Goal: Information Seeking & Learning: Learn about a topic

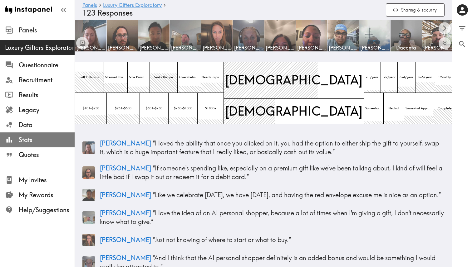
click at [39, 141] on span "Stats" at bounding box center [47, 140] width 56 height 9
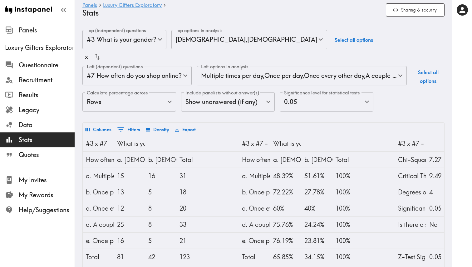
click at [85, 58] on div "x" at bounding box center [86, 56] width 3 height 13
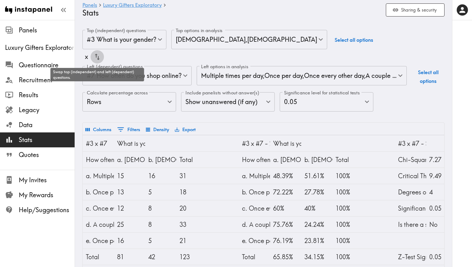
click at [98, 58] on icon "button" at bounding box center [97, 57] width 8 height 8
type input "b0140640-43b7-4d39-bf4b-87e5c4133c9d"
type input "91ea8372-8a51-42dd-a6fa-defde7bc2121,37528db5-5977-4450-8de1-174a888f9f9d,bea70…"
type input "gender"
type input "Male,Female"
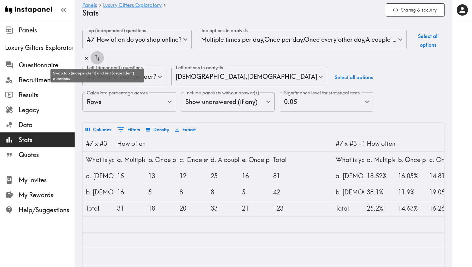
click at [98, 58] on icon "button" at bounding box center [97, 58] width 8 height 8
type input "gender"
type input "Male,Female"
type input "b0140640-43b7-4d39-bf4b-87e5c4133c9d"
type input "91ea8372-8a51-42dd-a6fa-defde7bc2121,37528db5-5977-4450-8de1-174a888f9f9d,bea70…"
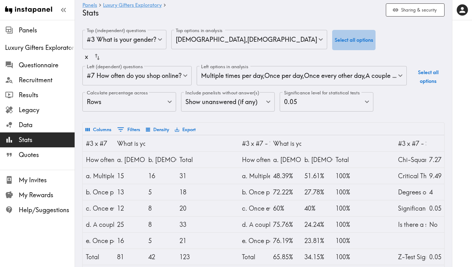
click at [332, 37] on button "Select all options" at bounding box center [353, 40] width 43 height 20
type input "Male,Female,Transgender,Non-binary,Non-conforming,gender_Prefer_not_to_answer"
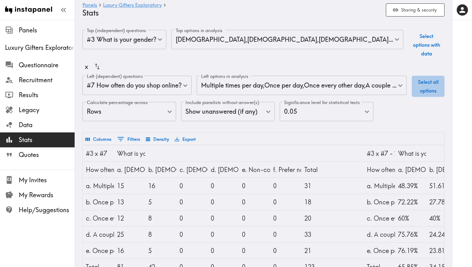
click at [429, 76] on button "Select all options" at bounding box center [428, 86] width 33 height 21
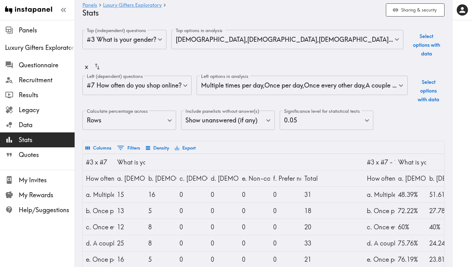
click at [431, 84] on button "Select options with data" at bounding box center [428, 91] width 32 height 30
type input "91ea8372-8a51-42dd-a6fa-defde7bc2121,37528db5-5977-4450-8de1-174a888f9f9d,bea70…"
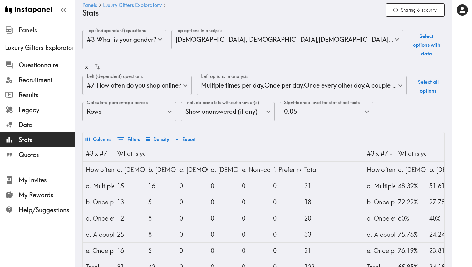
click at [421, 46] on button "Select options with data" at bounding box center [426, 45] width 36 height 30
type input "Male,Female"
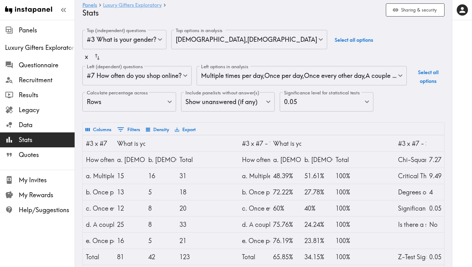
click at [116, 6] on link "Luxury Gifters Exploratory" at bounding box center [132, 5] width 59 height 6
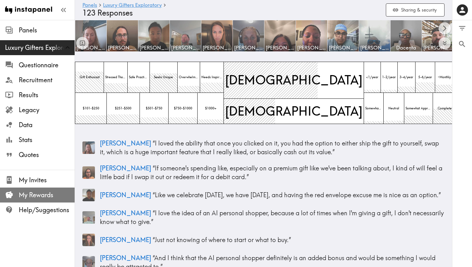
click at [32, 196] on span "My Rewards" at bounding box center [47, 195] width 56 height 9
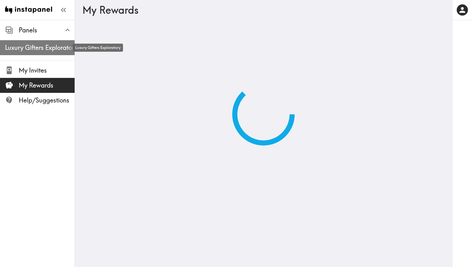
click at [27, 46] on span "Luxury Gifters Exploratory" at bounding box center [40, 47] width 70 height 9
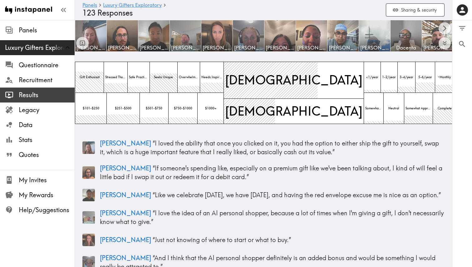
click at [41, 95] on span "Results" at bounding box center [47, 95] width 56 height 9
click at [35, 95] on span "Results" at bounding box center [47, 95] width 56 height 9
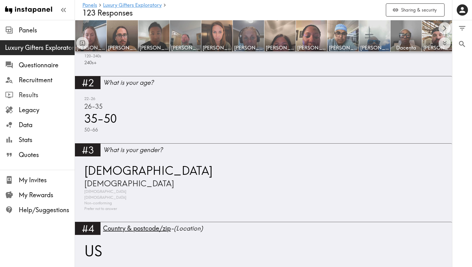
scroll to position [444, 0]
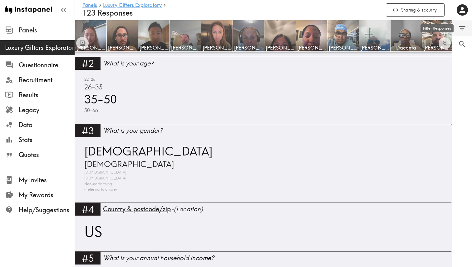
click at [461, 32] on icon "Filter Responses" at bounding box center [462, 28] width 8 height 8
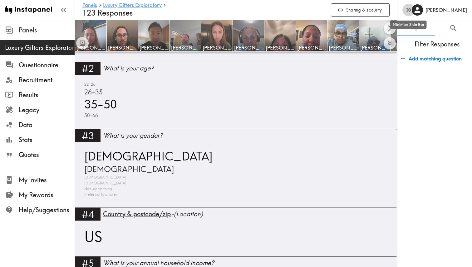
click at [408, 10] on icon "button" at bounding box center [408, 10] width 8 height 8
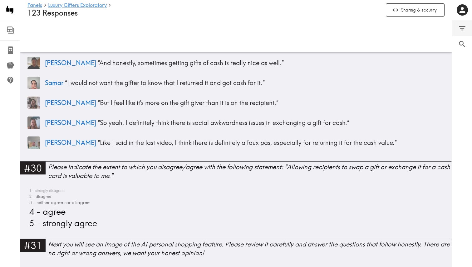
scroll to position [3649, 0]
click at [10, 32] on icon at bounding box center [10, 30] width 6 height 6
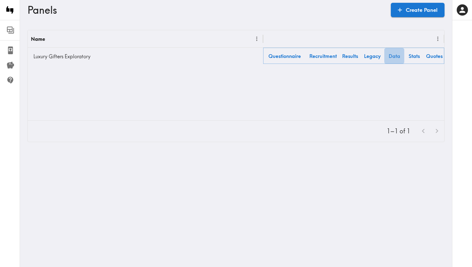
click at [393, 57] on link "Data" at bounding box center [394, 56] width 20 height 16
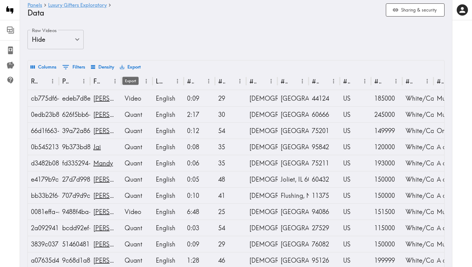
click at [135, 66] on button "Export" at bounding box center [130, 67] width 24 height 11
click at [133, 80] on li "Download as CSV" at bounding box center [150, 81] width 63 height 12
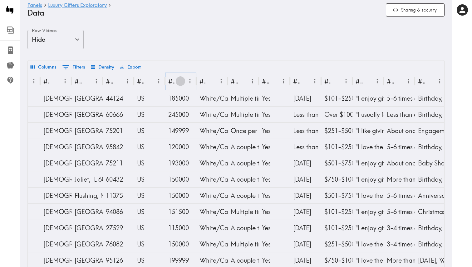
click at [180, 82] on icon "Sort" at bounding box center [180, 81] width 4 height 4
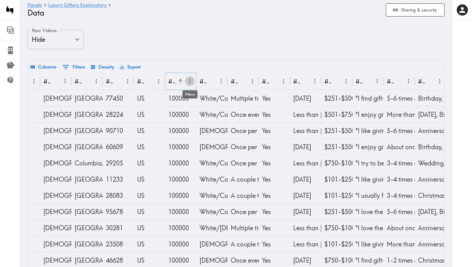
click at [190, 84] on icon "Menu" at bounding box center [190, 81] width 7 height 7
click at [189, 70] on div "Columns 0 Filters Density Export" at bounding box center [236, 67] width 416 height 12
click at [179, 81] on icon "Sort" at bounding box center [180, 81] width 7 height 7
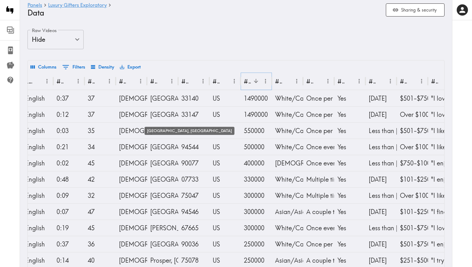
scroll to position [0, 123]
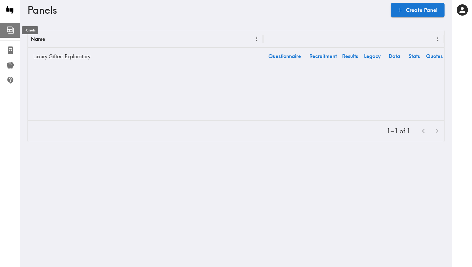
click at [10, 32] on icon at bounding box center [10, 30] width 6 height 6
click at [348, 55] on link "Results" at bounding box center [350, 56] width 20 height 16
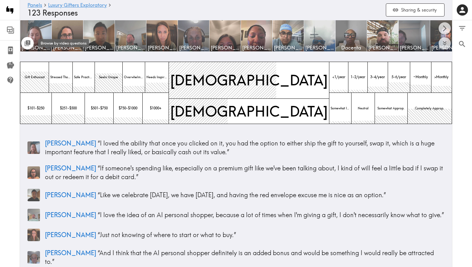
click at [28, 44] on icon "Toggle between responses and questions" at bounding box center [27, 43] width 7 height 7
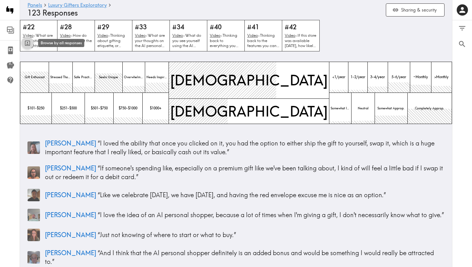
click at [28, 44] on icon "Toggle between responses and questions" at bounding box center [27, 43] width 5 height 5
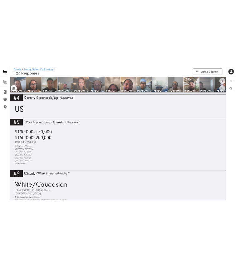
scroll to position [606, 0]
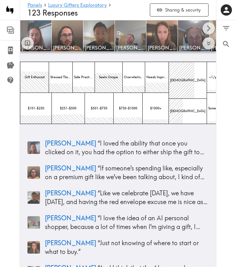
scroll to position [606, 0]
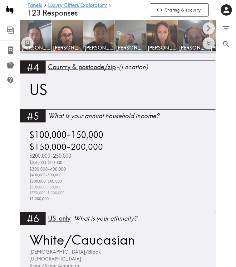
click at [8, 198] on div "Panels Luxury Gifters Exploratory Questionnaire Recruitment Results Legacy Data…" at bounding box center [10, 133] width 20 height 267
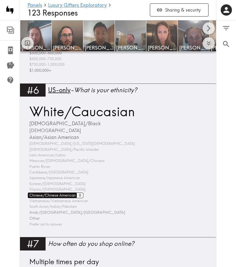
scroll to position [782, 0]
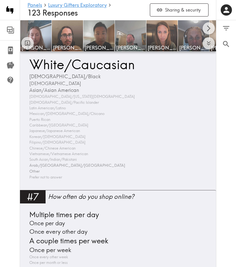
click at [13, 201] on div "Panels Luxury Gifters Exploratory Questionnaire Recruitment Results Legacy Data…" at bounding box center [10, 133] width 20 height 267
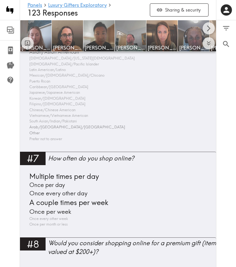
scroll to position [846, 0]
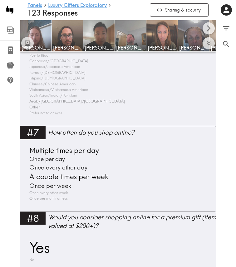
click at [16, 134] on div "Panels Luxury Gifters Exploratory Questionnaire Recruitment Results Legacy Data…" at bounding box center [10, 133] width 20 height 267
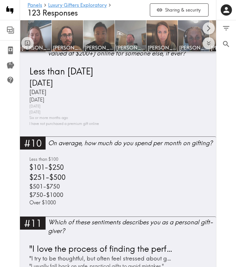
scroll to position [1080, 0]
click at [16, 156] on div "Panels Luxury Gifters Exploratory Questionnaire Recruitment Results Legacy Data…" at bounding box center [10, 133] width 20 height 267
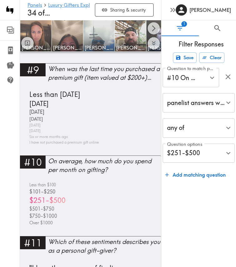
click at [226, 76] on icon "button" at bounding box center [228, 77] width 8 height 8
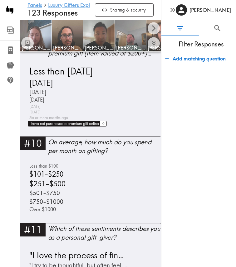
scroll to position [1080, 0]
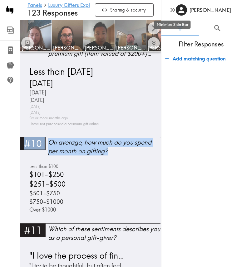
click at [171, 10] on icon "button" at bounding box center [172, 10] width 8 height 8
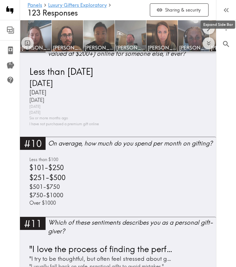
click at [8, 147] on div "Panels Luxury Gifters Exploratory Questionnaire Recruitment Results Legacy Data…" at bounding box center [10, 133] width 20 height 267
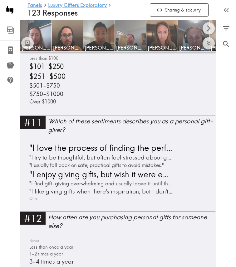
scroll to position [1196, 0]
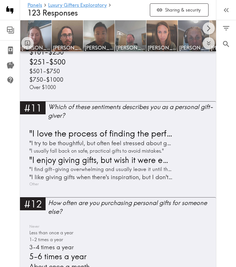
click at [7, 140] on div "Panels Luxury Gifters Exploratory Questionnaire Recruitment Results Legacy Data…" at bounding box center [10, 133] width 20 height 267
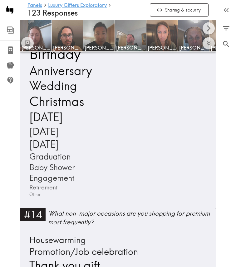
scroll to position [1413, 0]
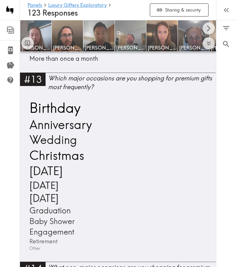
click at [15, 193] on div "Panels Luxury Gifters Exploratory Questionnaire Recruitment Results Legacy Data…" at bounding box center [10, 133] width 20 height 267
click at [6, 184] on div "Panels Luxury Gifters Exploratory Questionnaire Recruitment Results Legacy Data…" at bounding box center [10, 133] width 20 height 267
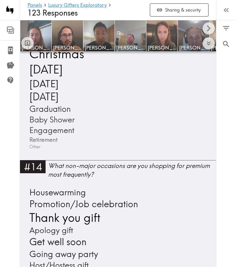
scroll to position [1590, 0]
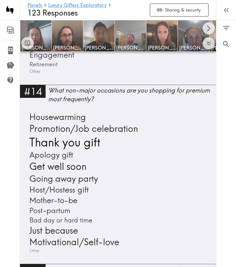
click at [6, 184] on div "Panels Luxury Gifters Exploratory Questionnaire Recruitment Results Legacy Data…" at bounding box center [10, 133] width 20 height 267
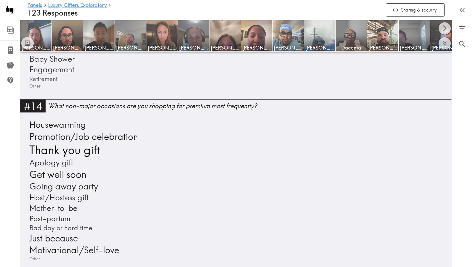
scroll to position [1500, 0]
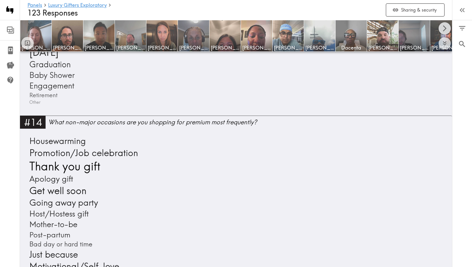
click at [236, 31] on icon "Scroll right" at bounding box center [444, 28] width 7 height 7
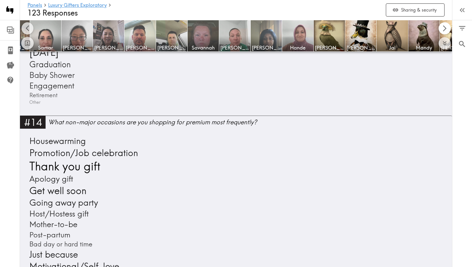
scroll to position [0, 432]
click at [236, 28] on icon "Filter Responses" at bounding box center [462, 28] width 7 height 4
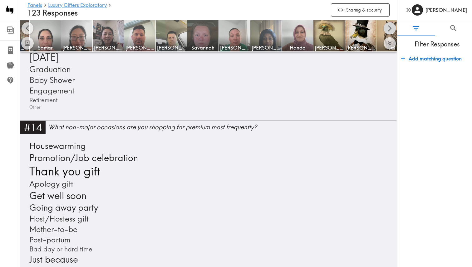
click at [236, 26] on icon "Scroll right" at bounding box center [389, 28] width 7 height 7
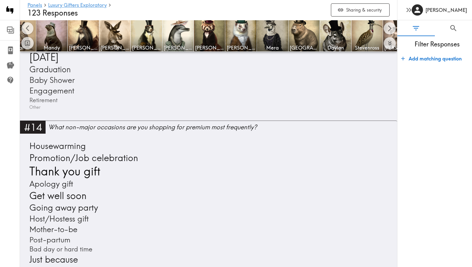
scroll to position [0, 809]
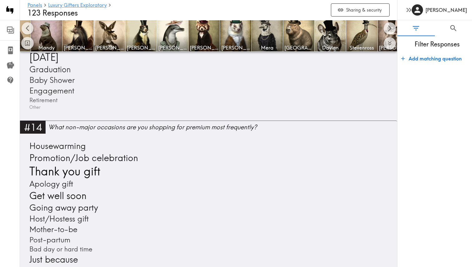
click at [236, 9] on icon "button" at bounding box center [410, 10] width 2 height 4
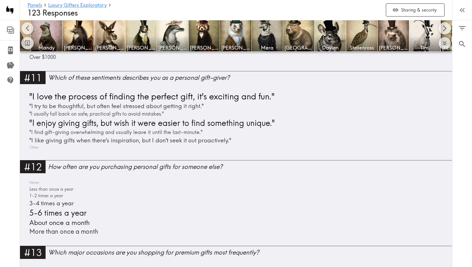
scroll to position [1176, 0]
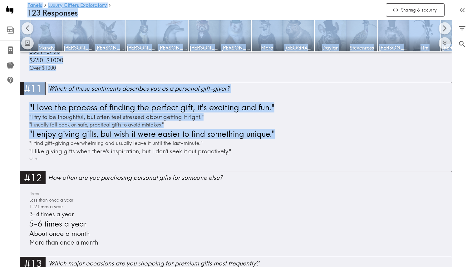
drag, startPoint x: 20, startPoint y: 101, endPoint x: 264, endPoint y: 153, distance: 249.3
click at [236, 171] on div "#12 How often are you purchasing personal gifts for someone else?" at bounding box center [236, 177] width 432 height 13
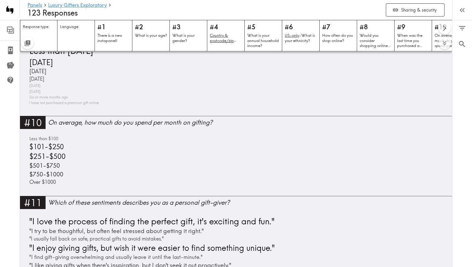
scroll to position [1152, 0]
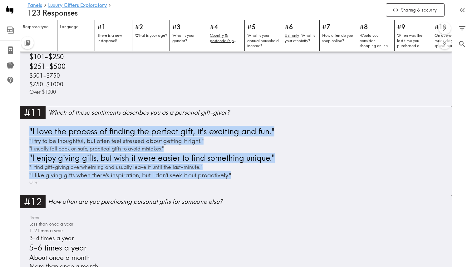
drag, startPoint x: 26, startPoint y: 125, endPoint x: 235, endPoint y: 172, distance: 213.9
click at [235, 172] on div "#11 Which of these sentiments describes you as a personal gift-giver? "I love t…" at bounding box center [236, 150] width 432 height 89
copy div ""I love the process of finding the perfect gift, it's exciting and fun." "I try…"
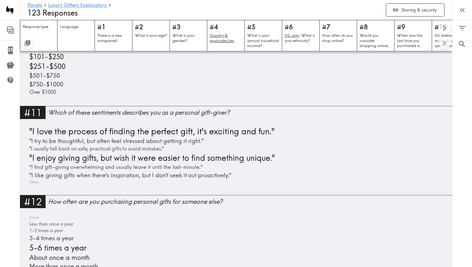
click at [20, 131] on div "#11 Which of these sentiments describes you as a personal gift-giver? "I love t…" at bounding box center [236, 150] width 432 height 89
click at [48, 119] on div "#11 Which of these sentiments describes you as a personal gift-giver? "I love t…" at bounding box center [236, 150] width 432 height 89
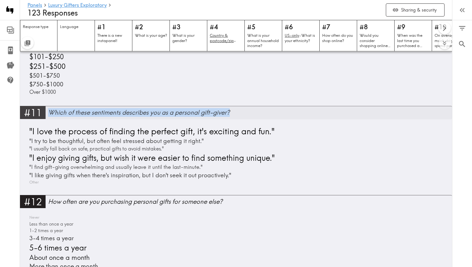
drag, startPoint x: 47, startPoint y: 119, endPoint x: 238, endPoint y: 110, distance: 191.4
click at [236, 110] on div "#11 Which of these sentiments describes you as a personal gift-giver? "I love t…" at bounding box center [236, 150] width 432 height 89
copy div "Which of these sentiments describes you as a personal gift-giver?"
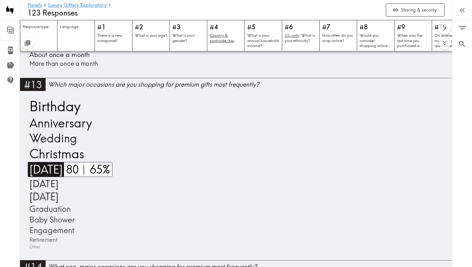
scroll to position [1348, 0]
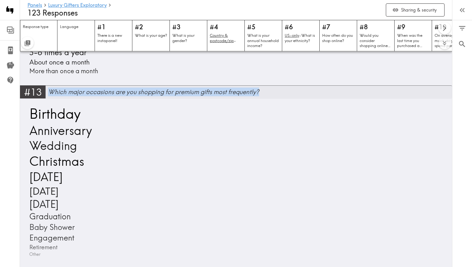
drag, startPoint x: 251, startPoint y: 98, endPoint x: 49, endPoint y: 88, distance: 202.1
click at [49, 88] on div "#13 Which major occasions are you shopping for premium gifts most frequently? B…" at bounding box center [236, 176] width 432 height 183
copy div "Which major occasions are you shopping for premium gifts most frequently?"
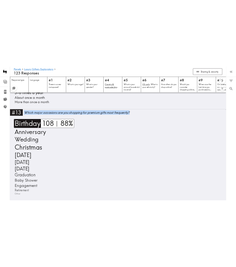
scroll to position [1388, 0]
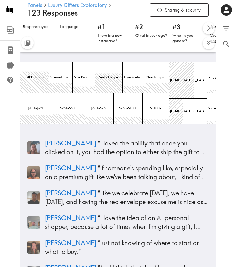
scroll to position [1388, 0]
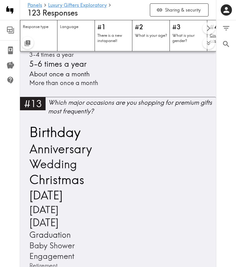
click at [16, 223] on div "Panels Luxury Gifters Exploratory Questionnaire Recruitment Results Legacy Data…" at bounding box center [10, 133] width 20 height 267
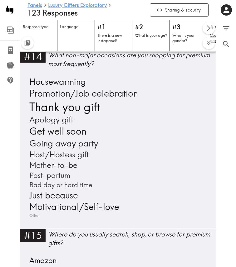
scroll to position [1618, 0]
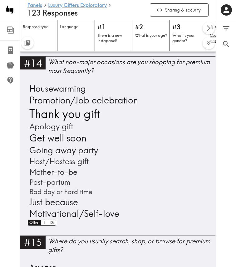
click at [32, 220] on span "Other" at bounding box center [34, 223] width 12 height 6
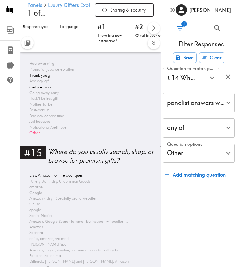
scroll to position [1245, 0]
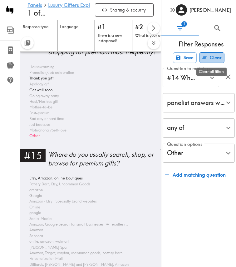
click at [219, 58] on button "Clear" at bounding box center [211, 57] width 25 height 11
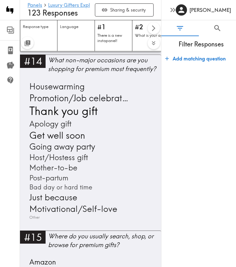
scroll to position [1626, 0]
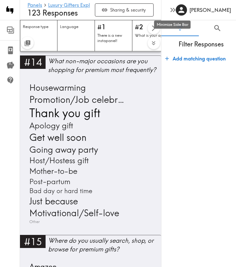
click at [174, 12] on icon "button" at bounding box center [172, 10] width 8 height 8
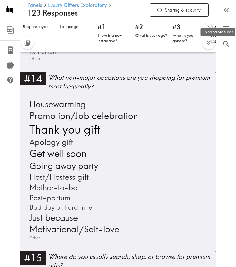
scroll to position [1594, 0]
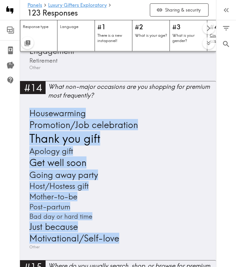
drag, startPoint x: 25, startPoint y: 103, endPoint x: 119, endPoint y: 226, distance: 154.6
click at [119, 226] on div "#14 What non-major occasions are you shopping for premium most frequently? Hous…" at bounding box center [118, 171] width 196 height 180
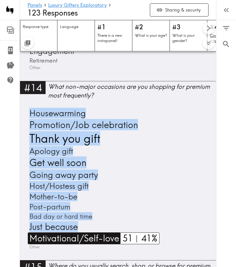
click at [9, 214] on div "Panels Luxury Gifters Exploratory Questionnaire Recruitment Results Legacy Data…" at bounding box center [10, 133] width 20 height 267
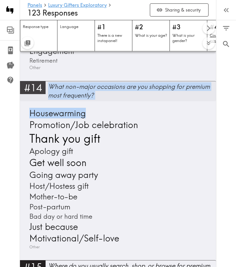
drag, startPoint x: 102, startPoint y: 96, endPoint x: 50, endPoint y: 79, distance: 54.8
click at [50, 81] on div "#14 What non-major occasions are you shopping for premium most frequently? Hous…" at bounding box center [118, 171] width 196 height 180
copy div "What non-major occasions are you shopping for premium most frequently? Housewar…"
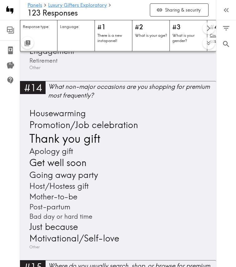
click at [3, 177] on div "Panels Luxury Gifters Exploratory Questionnaire Recruitment Results Legacy Data…" at bounding box center [10, 133] width 20 height 267
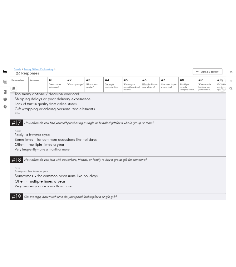
scroll to position [2304, 0]
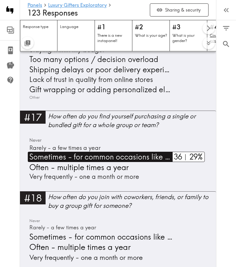
click at [166, 152] on span "Sometimes - for common occasions like holidays" at bounding box center [100, 157] width 145 height 10
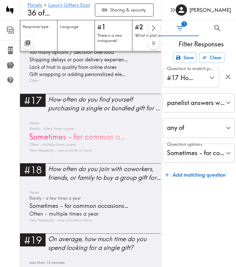
scroll to position [2043, 0]
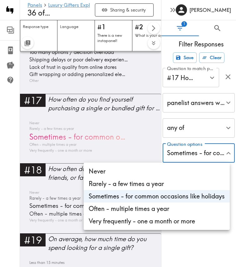
click at [229, 75] on div at bounding box center [118, 133] width 236 height 267
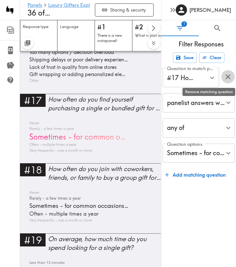
click at [228, 78] on icon "button" at bounding box center [228, 77] width 8 height 8
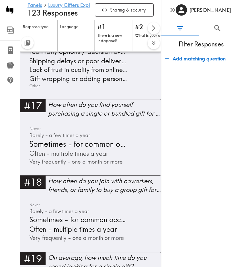
click at [175, 9] on icon "button" at bounding box center [172, 10] width 8 height 8
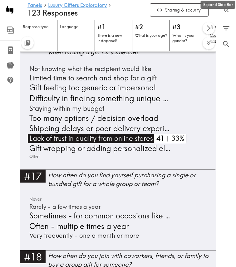
scroll to position [2271, 0]
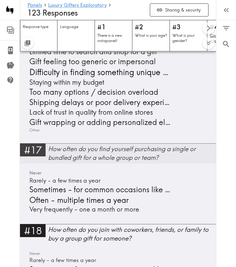
click at [55, 146] on div "How often do you find yourself purchasing a single or bundled gift for a whole …" at bounding box center [132, 153] width 168 height 17
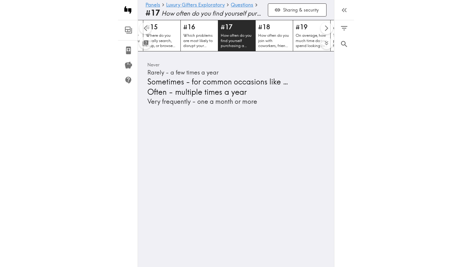
scroll to position [0, 595]
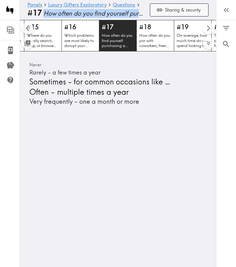
drag, startPoint x: 45, startPoint y: 13, endPoint x: 152, endPoint y: 12, distance: 107.0
click at [152, 12] on div "Panels Luxury Gifters Exploratory Questions #17 How often do you find yourself …" at bounding box center [117, 10] width 181 height 20
click at [140, 15] on span "How often do you find yourself purchasing a single or bundled gift for a whole …" at bounding box center [93, 13] width 101 height 9
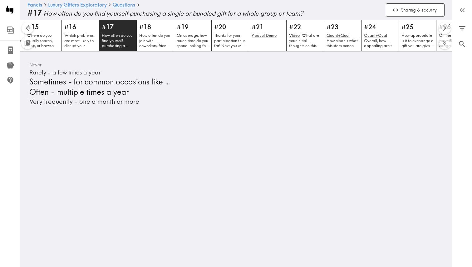
click at [236, 12] on span "How often do you find yourself purchasing a single or bundled gift for a whole …" at bounding box center [211, 13] width 337 height 9
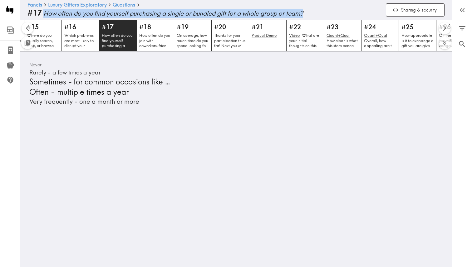
drag, startPoint x: 313, startPoint y: 12, endPoint x: 43, endPoint y: 14, distance: 270.2
click at [43, 14] on div "#17 How often do you find yourself purchasing a single or bundled gift for a wh…" at bounding box center [203, 12] width 353 height 9
copy span "How often do you find yourself purchasing a single or bundled gift for a whole …"
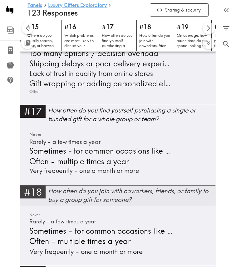
scroll to position [2313, 0]
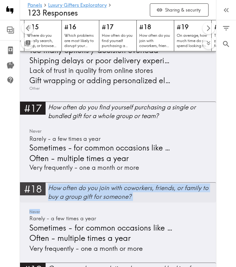
drag, startPoint x: 65, startPoint y: 203, endPoint x: 47, endPoint y: 180, distance: 29.1
click at [47, 183] on div "#18 How often do you join with coworkers, friends, or family to buy a group gif…" at bounding box center [118, 223] width 196 height 81
copy div "How often do you join with coworkers, friends, or family to buy a group gift fo…"
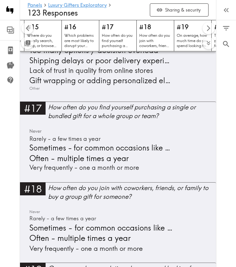
click at [11, 194] on div "Panels Luxury Gifters Exploratory Questionnaire Recruitment Results Legacy Data…" at bounding box center [10, 133] width 20 height 267
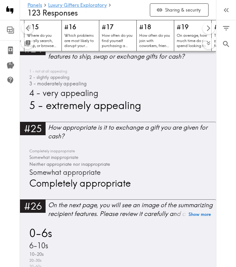
scroll to position [3123, 0]
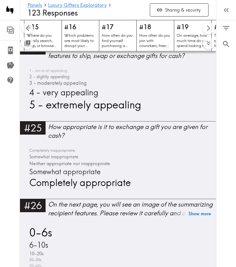
click at [12, 171] on div "Panels Luxury Gifters Exploratory Questionnaire Recruitment Results Legacy Data…" at bounding box center [10, 133] width 20 height 267
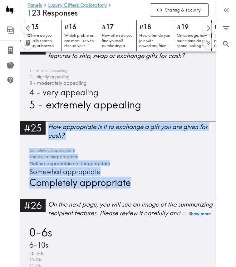
scroll to position [3127, 0]
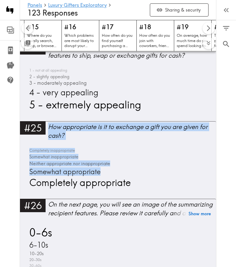
drag, startPoint x: 33, startPoint y: 144, endPoint x: 128, endPoint y: 183, distance: 101.9
click at [128, 183] on div "#25 How appropriate is it to exchange a gift you are given for cash? Completely…" at bounding box center [118, 160] width 196 height 78
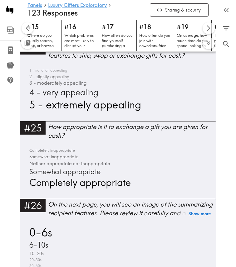
click at [128, 183] on div "#25 How appropriate is it to exchange a gift you are given for cash? Completely…" at bounding box center [118, 160] width 196 height 78
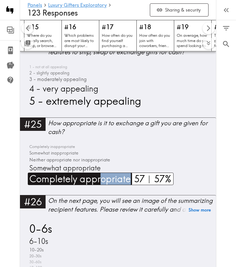
scroll to position [3123, 0]
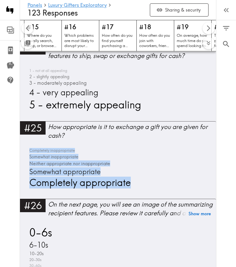
drag, startPoint x: 144, startPoint y: 178, endPoint x: 24, endPoint y: 144, distance: 125.2
click at [24, 144] on div "#25 How appropriate is it to exchange a gift you are given for cash? Completely…" at bounding box center [118, 160] width 196 height 78
copy div "Completely inappropriate Somewhat inappropriate Neither appropriate nor inappro…"
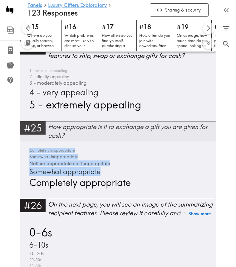
click at [71, 124] on div "How appropriate is it to exchange a gift you are given for cash?" at bounding box center [132, 131] width 168 height 17
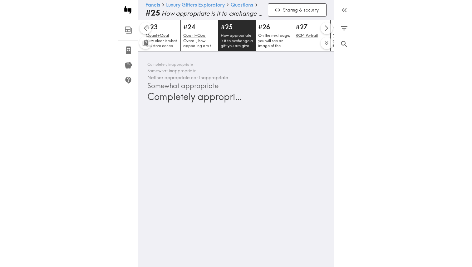
scroll to position [0, 894]
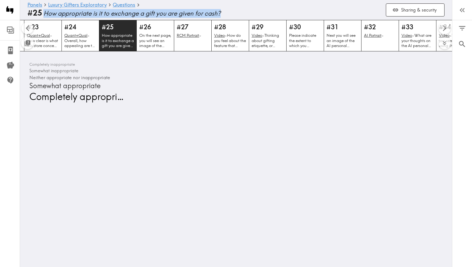
drag, startPoint x: 240, startPoint y: 12, endPoint x: 45, endPoint y: 14, distance: 194.7
click at [45, 14] on span "How appropriate is it to exchange a gift you are given for cash?" at bounding box center [211, 13] width 337 height 9
copy span "How appropriate is it to exchange a gift you are given for cash?"
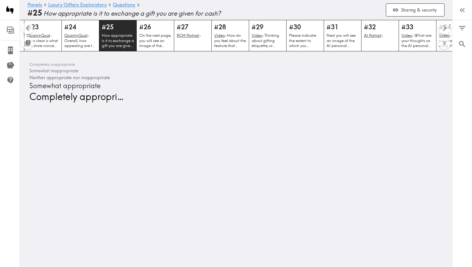
click at [126, 113] on html "Instapanel - Panels - Luxury Gifters Exploratory - Questions - #25 How appropri…" at bounding box center [236, 56] width 472 height 113
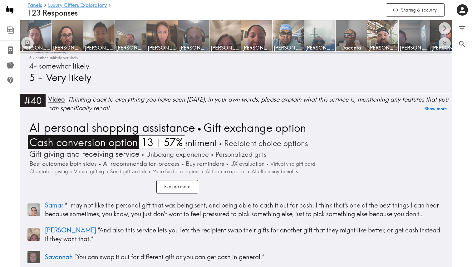
scroll to position [4861, 0]
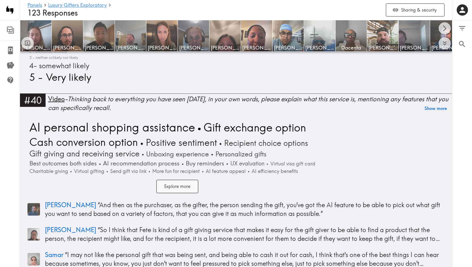
click at [177, 183] on button "Explore more" at bounding box center [177, 186] width 42 height 13
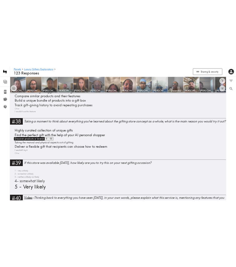
scroll to position [4933, 0]
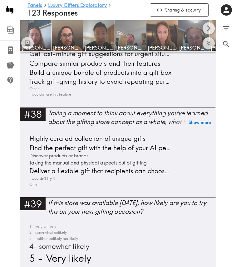
click at [14, 155] on div "Panels Luxury Gifters Exploratory Questionnaire Recruitment Results Legacy Data…" at bounding box center [10, 133] width 20 height 267
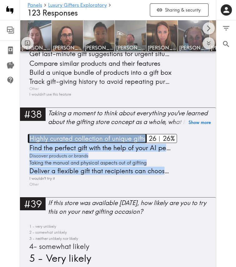
drag, startPoint x: 83, startPoint y: 166, endPoint x: 29, endPoint y: 125, distance: 68.4
click at [29, 134] on div "Highly curated collection of unique gifts Find the perfect gift with the help o…" at bounding box center [117, 160] width 181 height 53
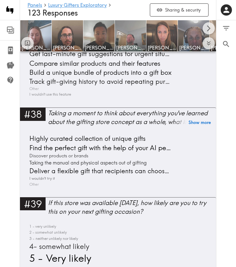
click at [67, 165] on div "Highly curated collection of unique gifts Find the perfect gift with the help o…" at bounding box center [117, 160] width 181 height 53
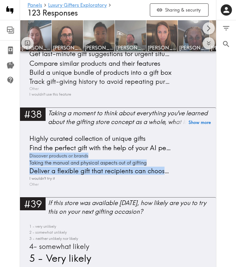
drag, startPoint x: 64, startPoint y: 165, endPoint x: 22, endPoint y: 139, distance: 49.6
click at [22, 139] on div "#38 Taking a moment to think about everything you've learned about the gifting …" at bounding box center [118, 153] width 196 height 90
drag, startPoint x: 68, startPoint y: 169, endPoint x: 26, endPoint y: 140, distance: 51.1
click at [26, 139] on div "#38 Taking a moment to think about everything you've learned about the gifting …" at bounding box center [118, 153] width 196 height 90
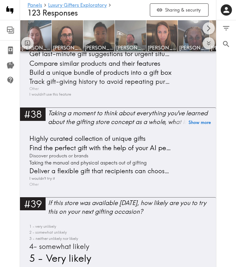
click at [64, 183] on div "#38 Taking a moment to think about everything you've learned about the gifting …" at bounding box center [118, 153] width 196 height 90
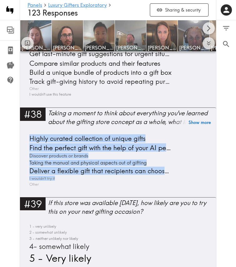
drag, startPoint x: 61, startPoint y: 176, endPoint x: 27, endPoint y: 127, distance: 59.4
click at [27, 127] on div "#38 Taking a moment to think about everything you've learned about the gifting …" at bounding box center [118, 153] width 196 height 90
copy div "Highly curated collection of unique gifts Find the perfect gift with the help o…"
click at [59, 114] on link "#38 Taking a moment to think about everything you've learned about the gifting …" at bounding box center [118, 120] width 196 height 24
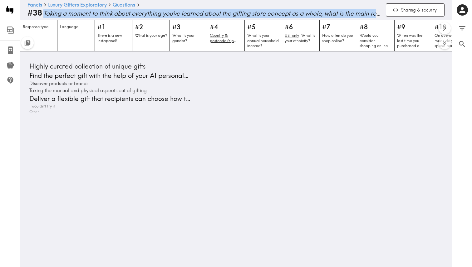
drag, startPoint x: 43, startPoint y: 13, endPoint x: 380, endPoint y: 13, distance: 336.6
click at [380, 13] on span "Taking a moment to think about everything you've learned about the gifting stor…" at bounding box center [211, 13] width 337 height 9
copy span "Taking a moment to think about everything you've learned about the gifting stor…"
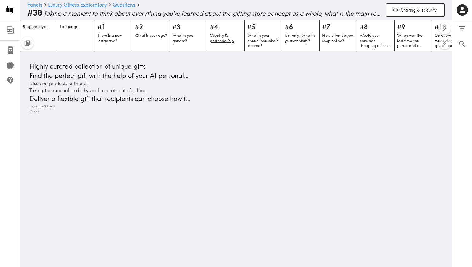
click at [217, 104] on div "Highly curated collection of unique gifts Find the perfect gift with the help o…" at bounding box center [128, 88] width 203 height 53
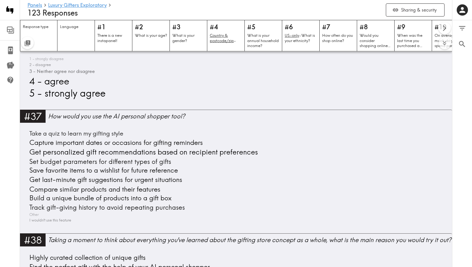
scroll to position [4570, 0]
